Goal: Information Seeking & Learning: Learn about a topic

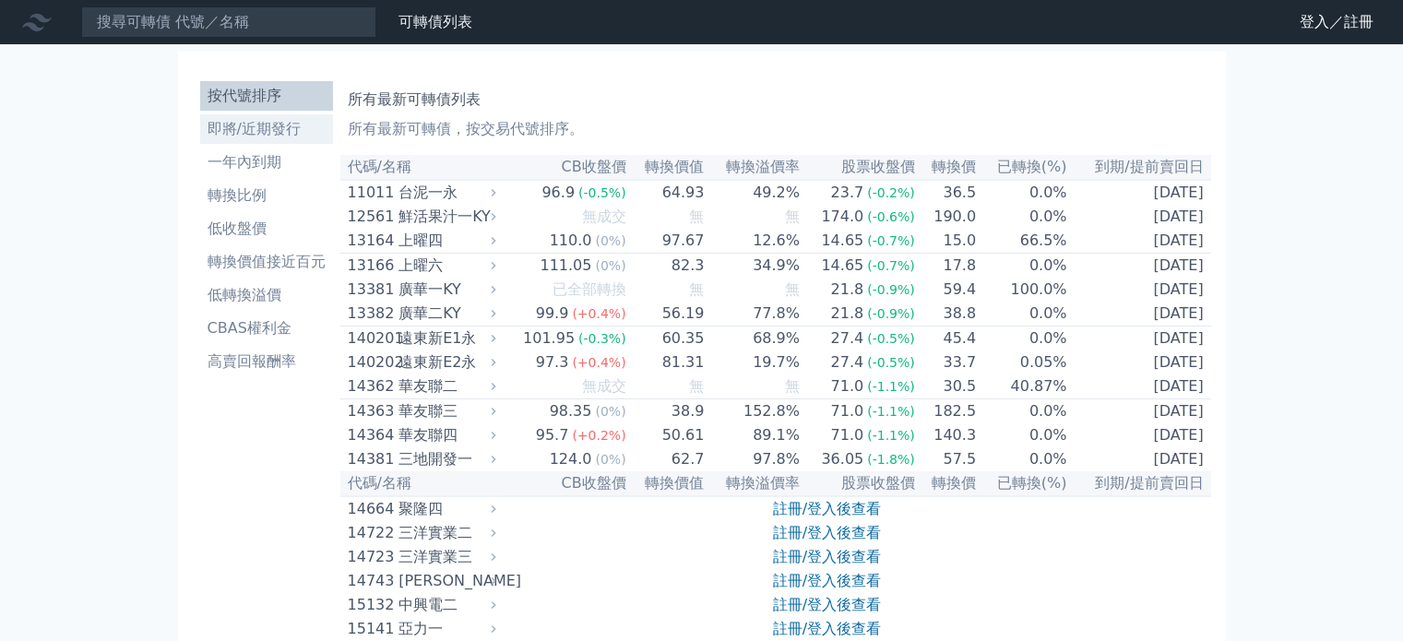
click at [285, 132] on li "即將/近期發行" at bounding box center [266, 129] width 133 height 22
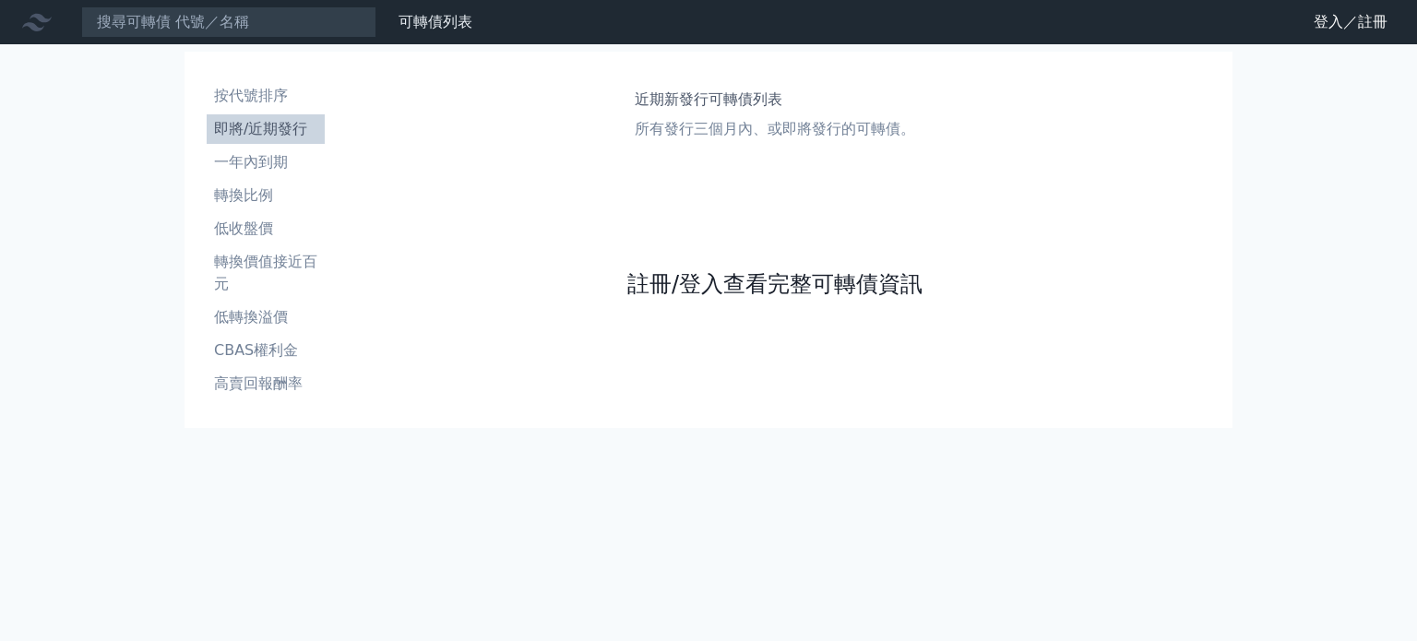
click at [809, 283] on link "註冊/登入查看完整可轉債資訊" at bounding box center [774, 284] width 295 height 30
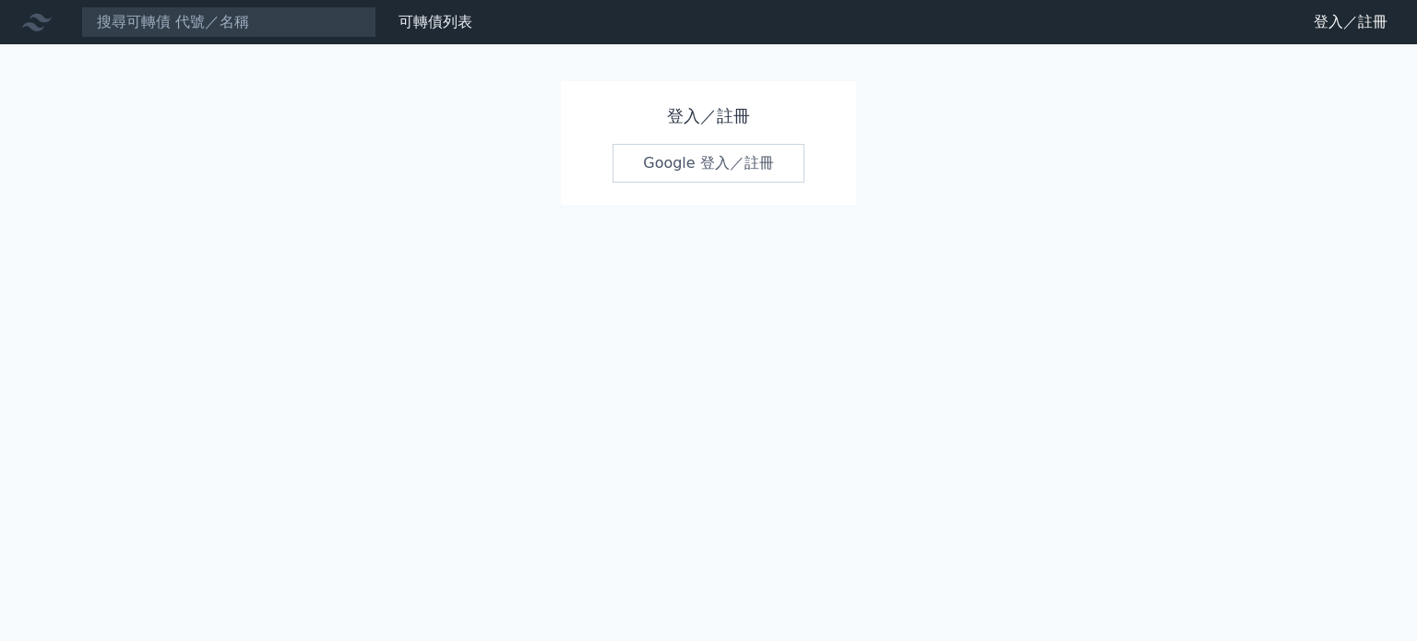
click at [726, 175] on link "Google 登入／註冊" at bounding box center [709, 163] width 192 height 39
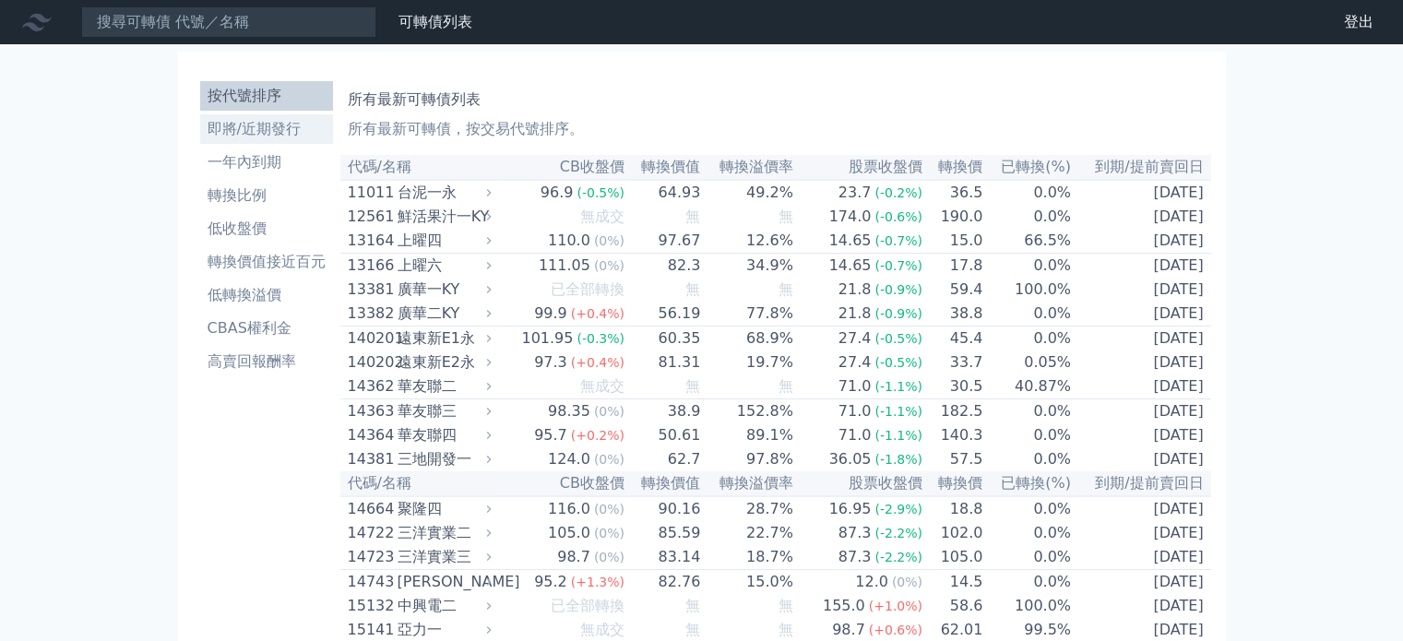
click at [277, 127] on li "即將/近期發行" at bounding box center [266, 129] width 133 height 22
